Goal: Transaction & Acquisition: Download file/media

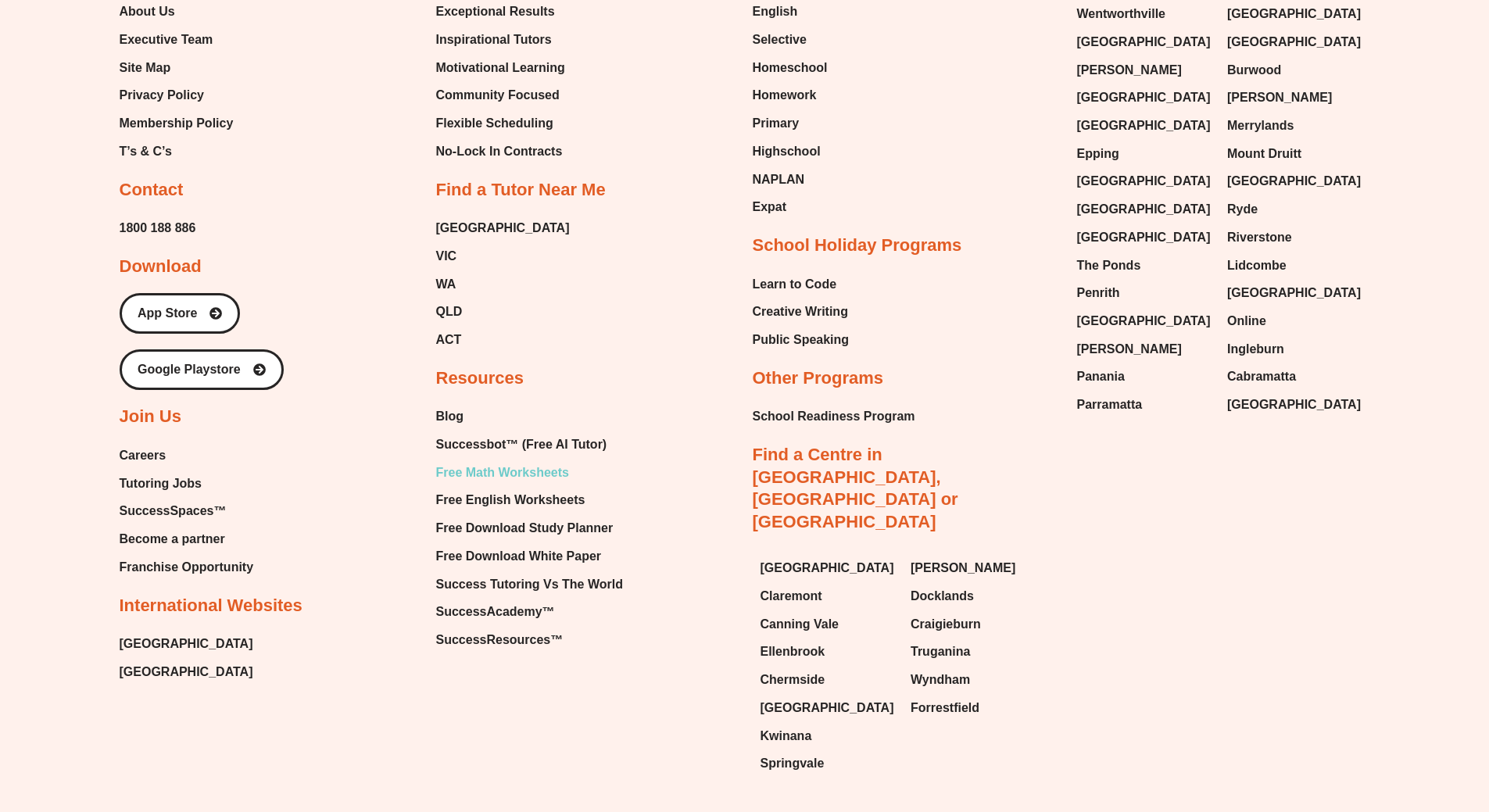
scroll to position [9320, 0]
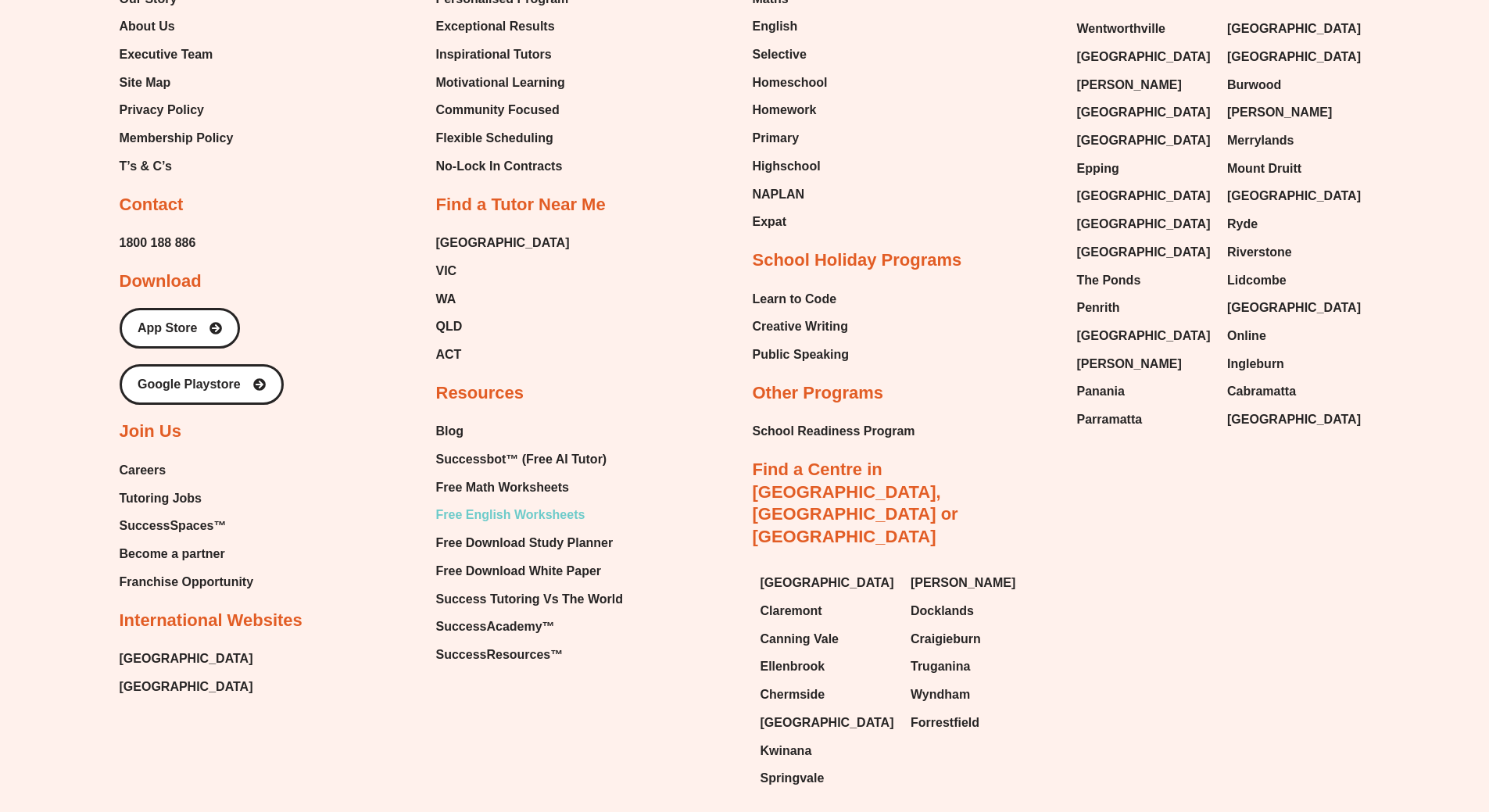
click at [534, 503] on span "Free English Worksheets" at bounding box center [511, 515] width 150 height 23
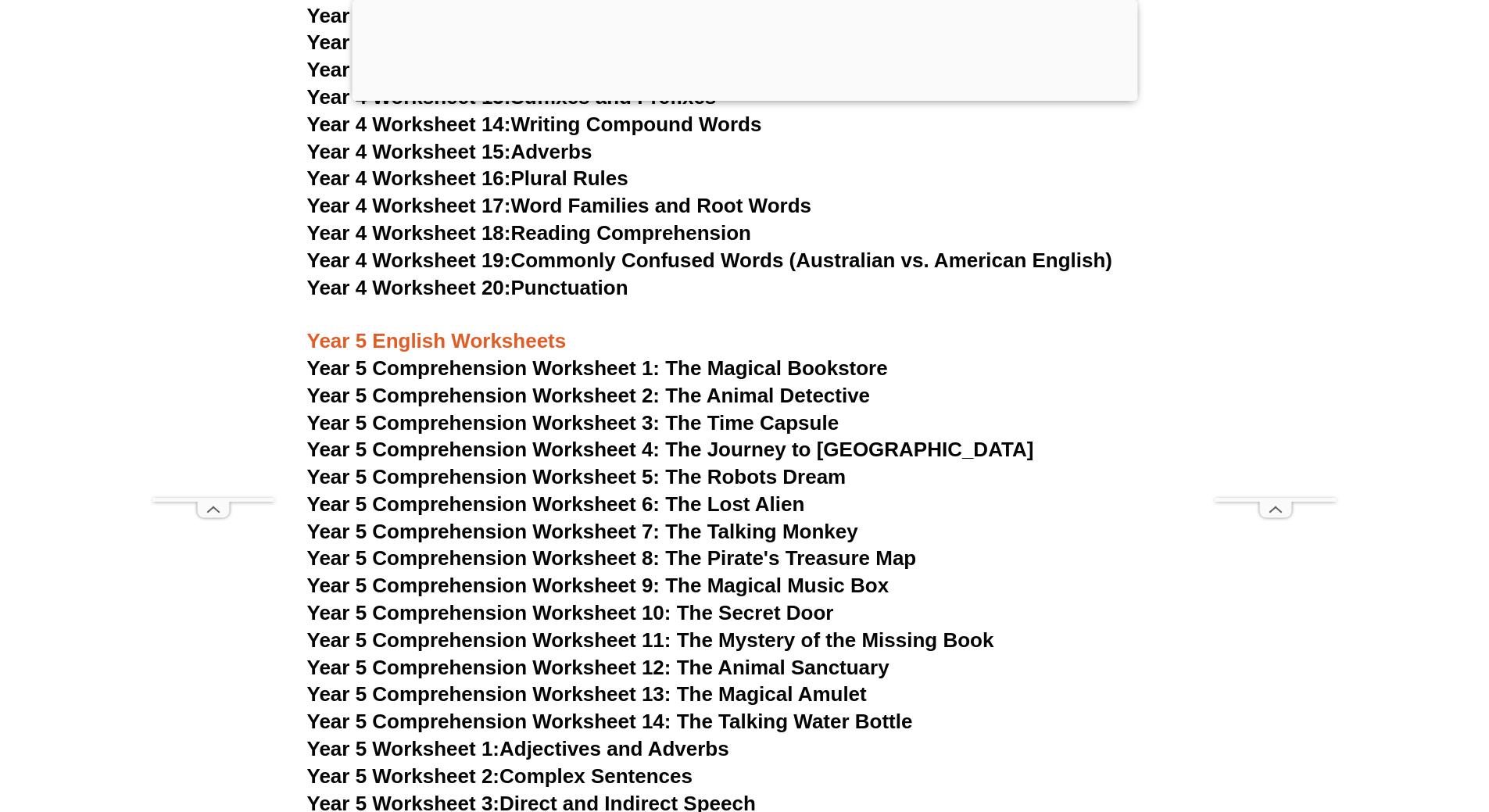
scroll to position [7040, 0]
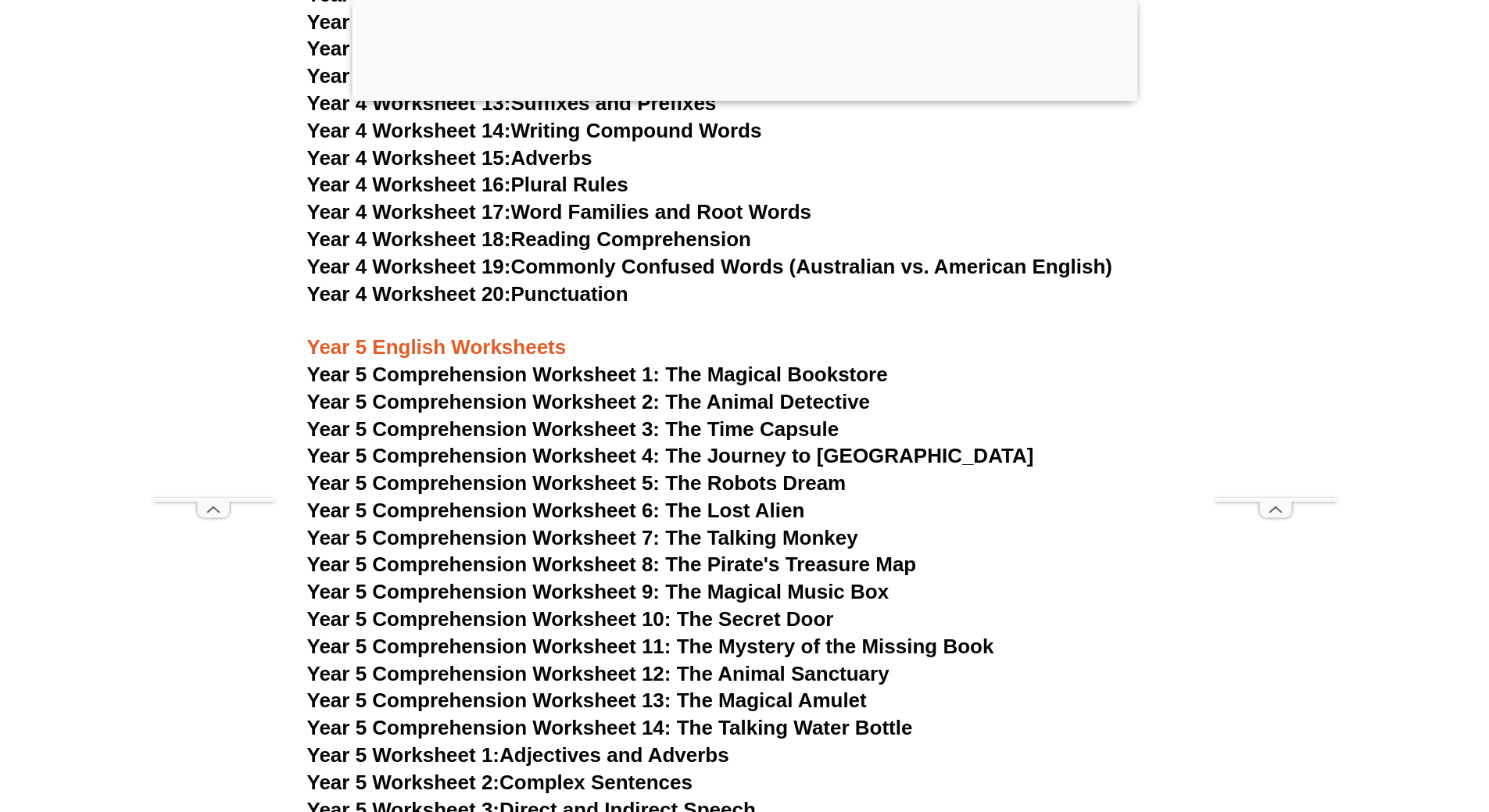
click at [750, 395] on span "Year 5 Comprehension Worksheet 2: The Animal Detective" at bounding box center [589, 402] width 564 height 23
